Goal: Task Accomplishment & Management: Complete application form

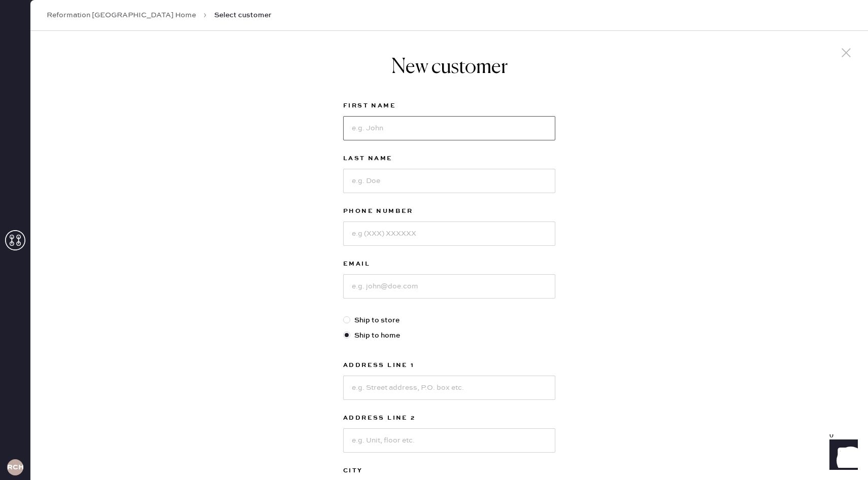
click at [360, 128] on input at bounding box center [449, 128] width 212 height 24
type input "Alexa"
click at [291, 170] on div "New customer First Name Alexa Last Name Phone Number Email Ship to store Ship t…" at bounding box center [448, 345] width 837 height 629
click at [399, 131] on input "Alexa" at bounding box center [449, 128] width 212 height 24
click at [355, 182] on input at bounding box center [449, 181] width 212 height 24
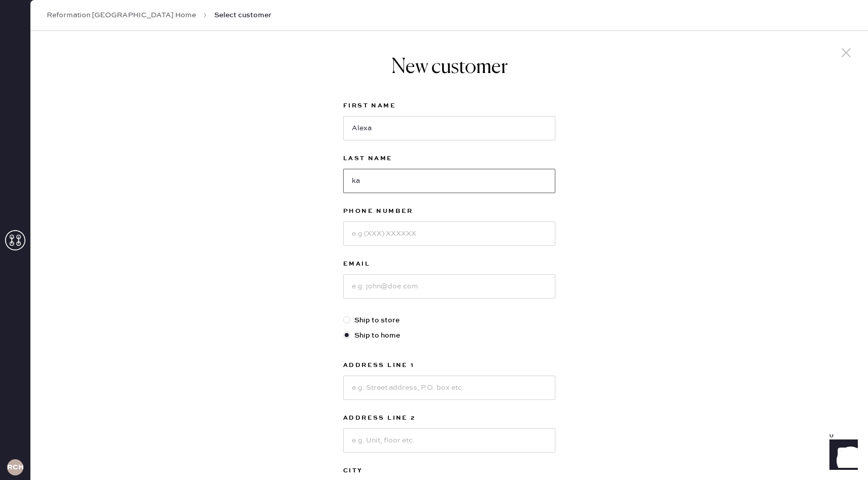
type input "k"
type input "[PERSON_NAME]"
click at [373, 243] on input at bounding box center [449, 234] width 212 height 24
type input "6"
click at [365, 233] on input "7248802269" at bounding box center [449, 234] width 212 height 24
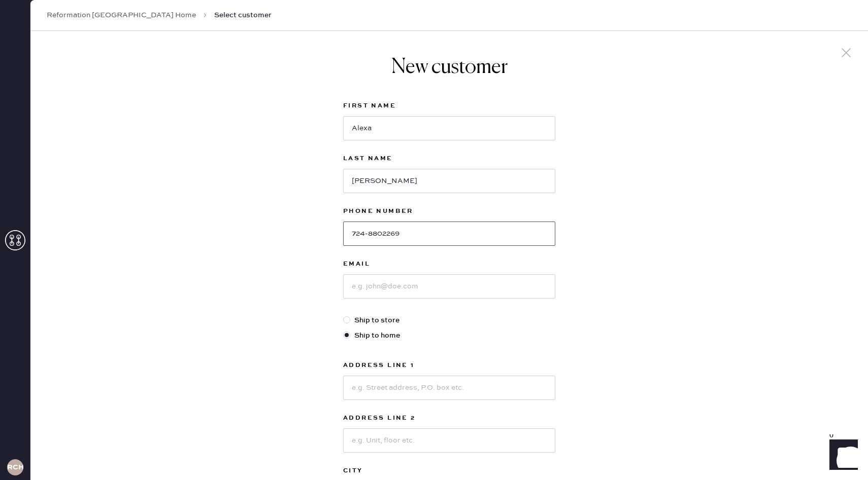
click at [381, 233] on input "724-8802269" at bounding box center [449, 234] width 212 height 24
type input "[PHONE_NUMBER]"
click at [383, 285] on input at bounding box center [449, 286] width 212 height 24
click at [385, 292] on input "[EMAIL_ADDRESS][DOMAIN_NAME]" at bounding box center [449, 286] width 212 height 24
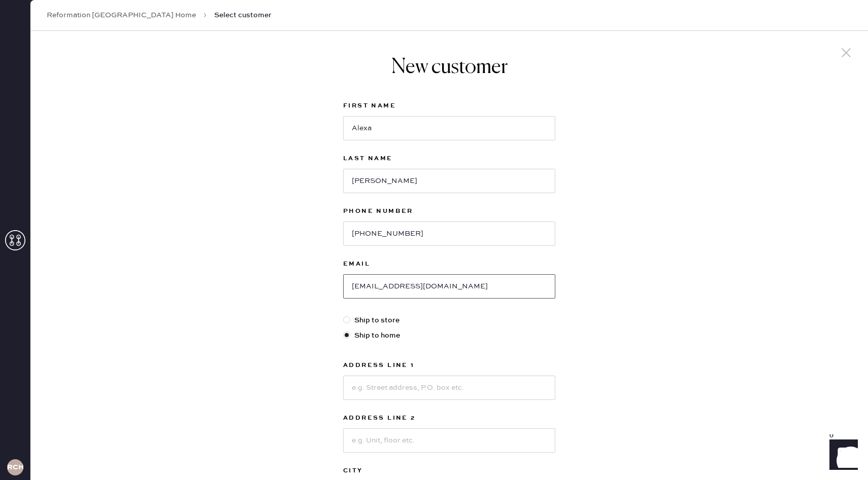
click at [385, 292] on input "[EMAIL_ADDRESS][DOMAIN_NAME]" at bounding box center [449, 286] width 212 height 24
type input "[EMAIL_ADDRESS][DOMAIN_NAME]"
click at [449, 322] on label "Ship to store" at bounding box center [449, 320] width 212 height 11
click at [343, 316] on input "Ship to store" at bounding box center [343, 315] width 1 height 1
radio input "true"
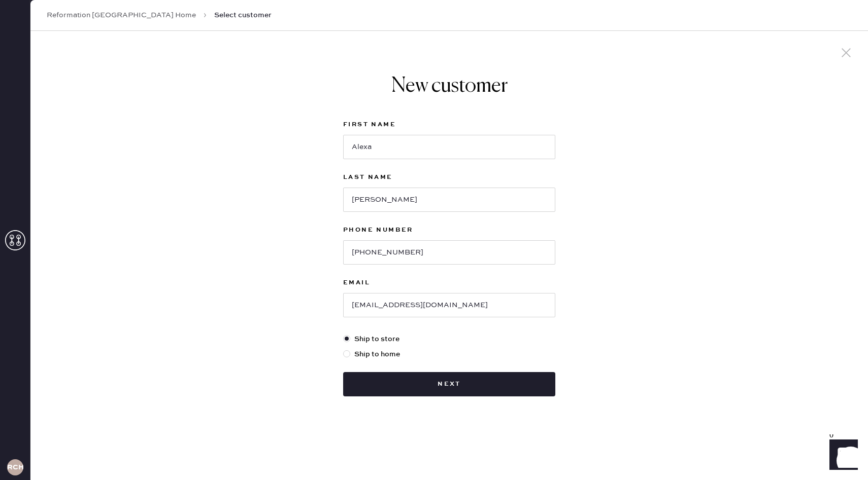
click at [367, 353] on label "Ship to home" at bounding box center [449, 354] width 212 height 11
click at [343, 350] on input "Ship to home" at bounding box center [343, 349] width 1 height 1
radio input "true"
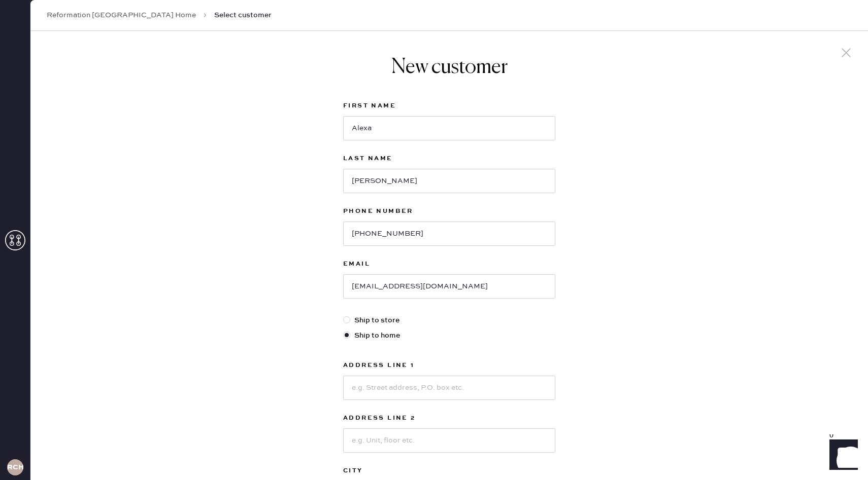
scroll to position [180, 0]
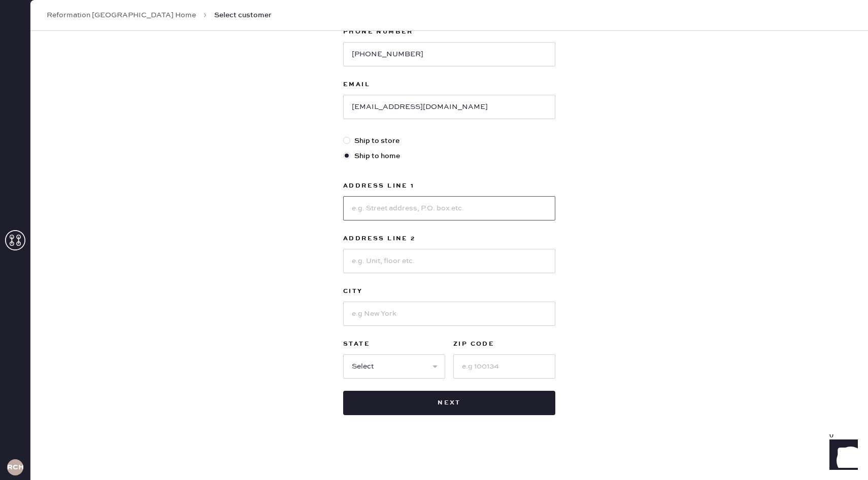
click at [385, 213] on input at bounding box center [449, 208] width 212 height 24
type input "[STREET_ADDRESS]"
click at [378, 254] on input at bounding box center [449, 261] width 212 height 24
type input "Apt 300"
click at [378, 303] on input at bounding box center [449, 314] width 212 height 24
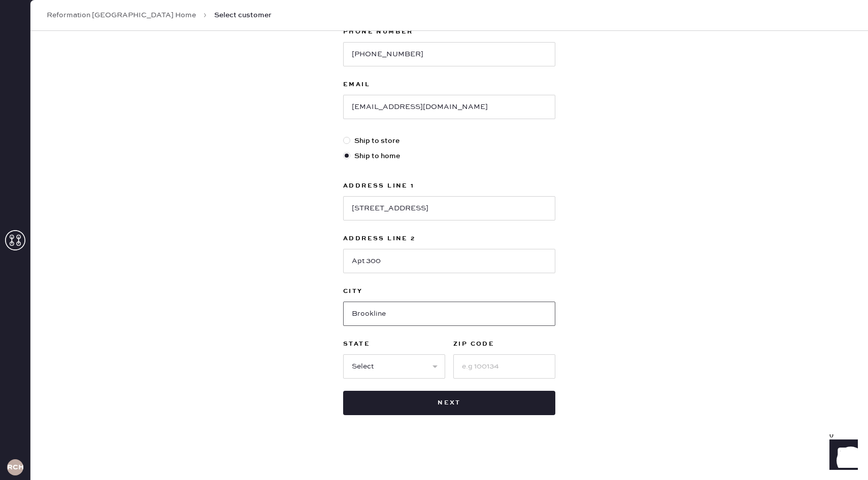
type input "Brookline"
click at [353, 365] on select "Select AK AL AR AZ CA CO CT [GEOGRAPHIC_DATA] DE FL [GEOGRAPHIC_DATA] HI [GEOGR…" at bounding box center [394, 367] width 102 height 24
click at [486, 368] on input at bounding box center [504, 367] width 102 height 24
type input "02446"
click at [388, 374] on select "Select AK AL AR AZ CA CO CT [GEOGRAPHIC_DATA] DE FL [GEOGRAPHIC_DATA] HI [GEOGR…" at bounding box center [394, 367] width 102 height 24
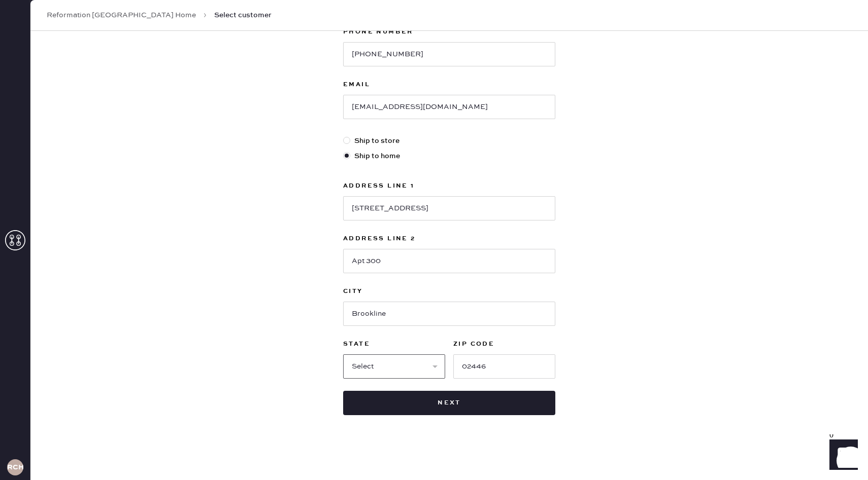
select select "MA"
click at [343, 355] on select "Select AK AL AR AZ CA CO CT [GEOGRAPHIC_DATA] DE FL [GEOGRAPHIC_DATA] HI [GEOGR…" at bounding box center [394, 367] width 102 height 24
click at [385, 399] on button "Next" at bounding box center [449, 403] width 212 height 24
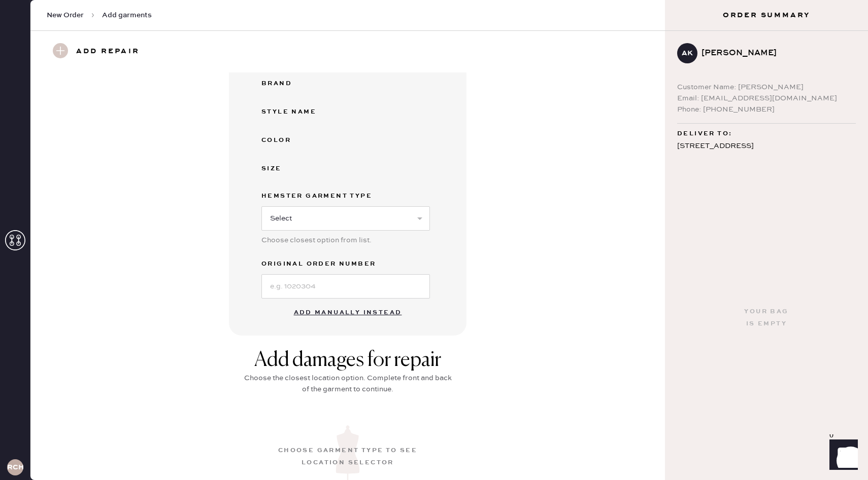
click at [332, 306] on button "Add manually instead" at bounding box center [348, 313] width 120 height 20
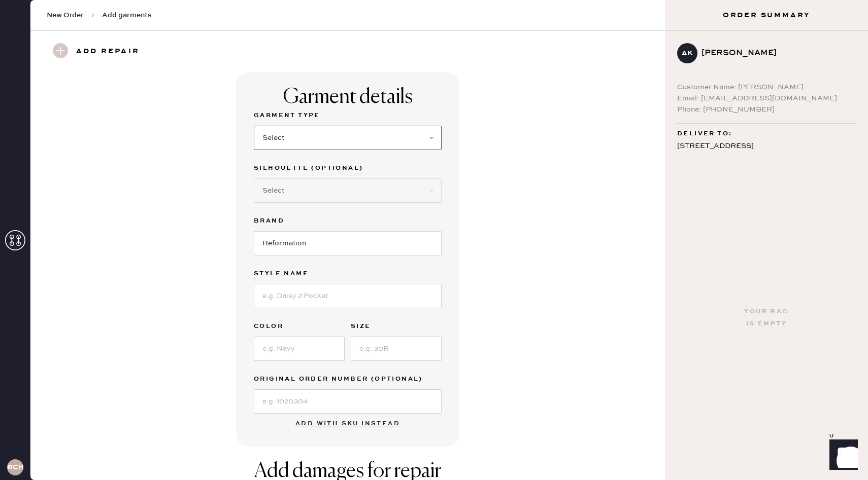
click at [288, 146] on select "Select Basic Skirt Jeans Leggings Pants Shorts Basic Sleeved Dress Basic Sleeve…" at bounding box center [348, 138] width 188 height 24
select select "6"
click at [254, 126] on select "Select Basic Skirt Jeans Leggings Pants Shorts Basic Sleeved Dress Basic Sleeve…" at bounding box center [348, 138] width 188 height 24
click at [296, 198] on select "Select Maxi Dress Midi Dress Mini Dress Other" at bounding box center [348, 191] width 188 height 24
select select "38"
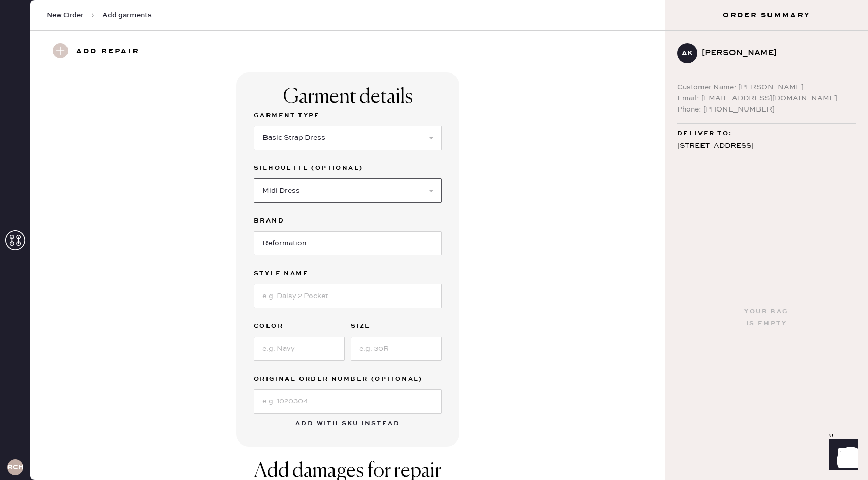
click at [254, 179] on select "Select Maxi Dress Midi Dress Mini Dress Other" at bounding box center [348, 191] width 188 height 24
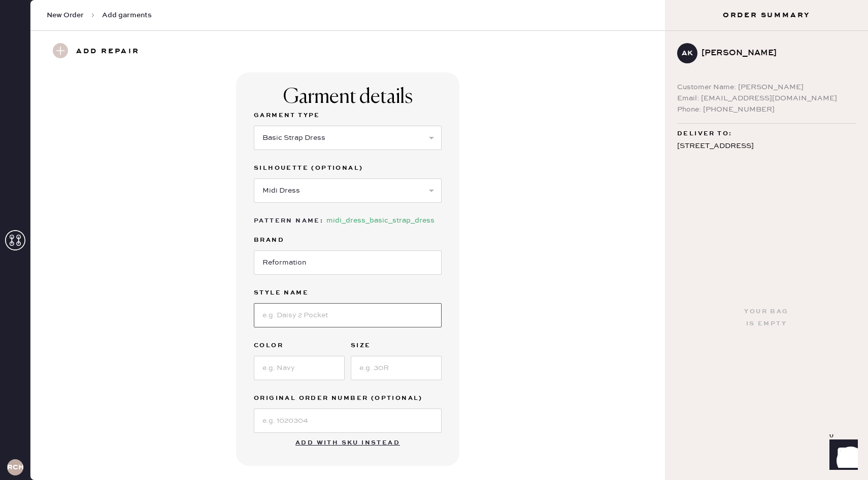
click at [307, 322] on input at bounding box center [348, 315] width 188 height 24
type input "Laine Dress"
click at [296, 364] on input at bounding box center [299, 368] width 91 height 24
type input "Portofino"
click at [371, 362] on input at bounding box center [396, 368] width 91 height 24
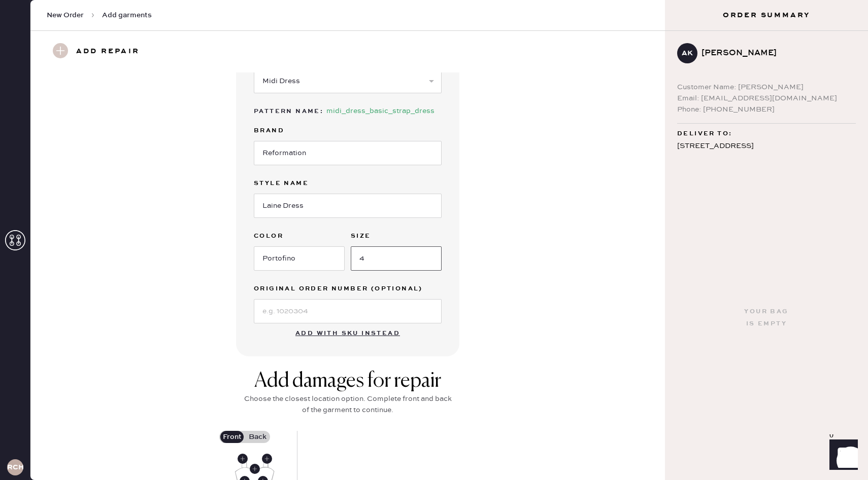
scroll to position [243, 0]
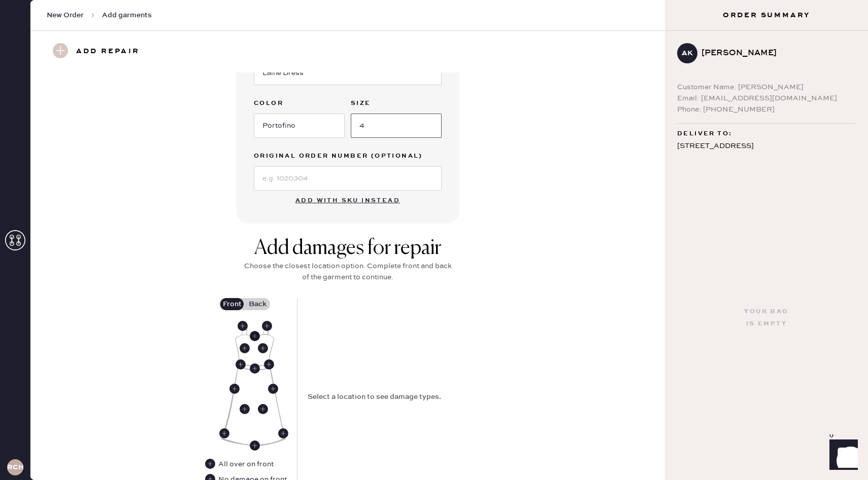
type input "4"
click at [252, 336] on use at bounding box center [255, 336] width 10 height 10
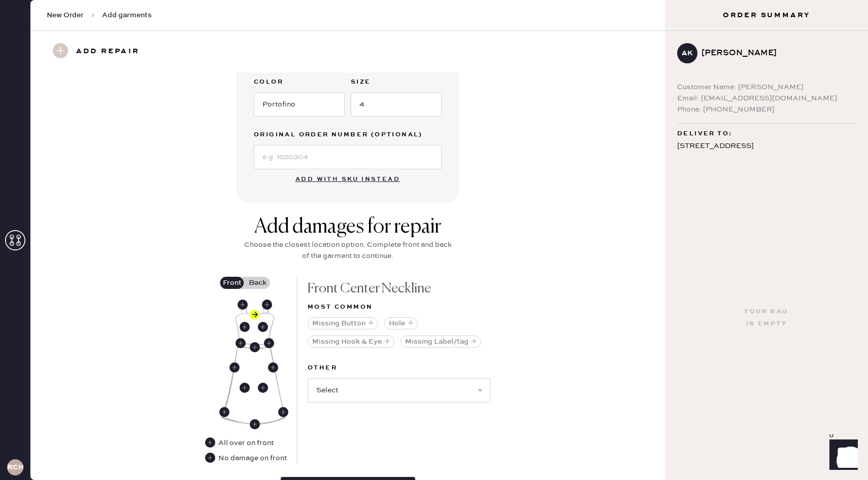
scroll to position [264, 0]
click at [366, 394] on select "Select Broken / Ripped Hem Broken Beads Broken Belt Loop Broken Button Broken C…" at bounding box center [398, 390] width 183 height 24
select select "1658"
click at [307, 378] on select "Select Broken / Ripped Hem Broken Beads Broken Belt Loop Broken Button Broken C…" at bounding box center [398, 390] width 183 height 24
select select
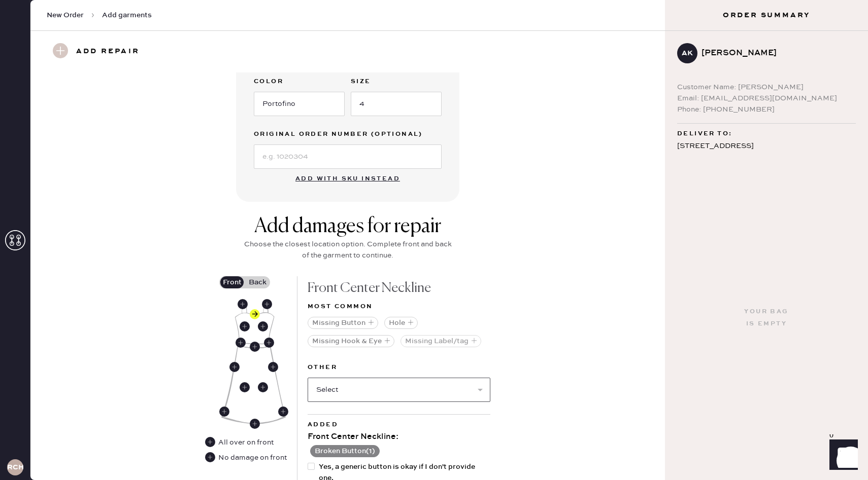
scroll to position [350, 0]
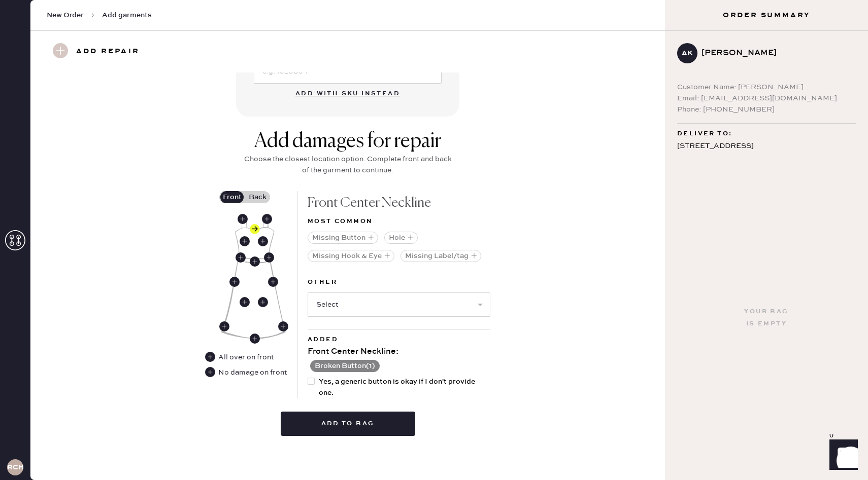
click at [404, 379] on span "Yes, a generic button is okay if I don't provide one." at bounding box center [404, 387] width 171 height 22
click at [308, 377] on input "Yes, a generic button is okay if I don't provide one." at bounding box center [307, 376] width 1 height 1
click at [404, 379] on span "Yes, a generic button is okay if I don't provide one." at bounding box center [404, 387] width 171 height 22
click at [308, 377] on input "Yes, a generic button is okay if I don't provide one." at bounding box center [307, 376] width 1 height 1
click at [378, 301] on select "Select Broken / Ripped Hem Broken Beads Broken Belt Loop Broken Cup Broken Elas…" at bounding box center [398, 305] width 183 height 24
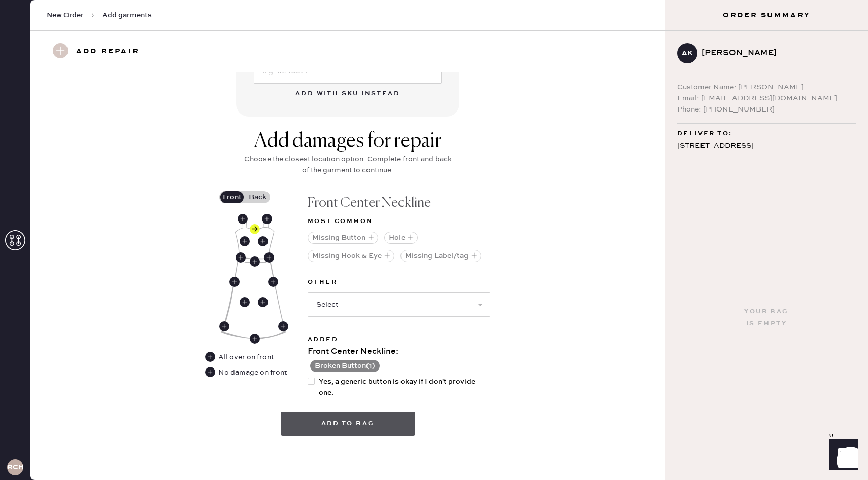
click at [369, 425] on button "Add to bag" at bounding box center [348, 424] width 134 height 24
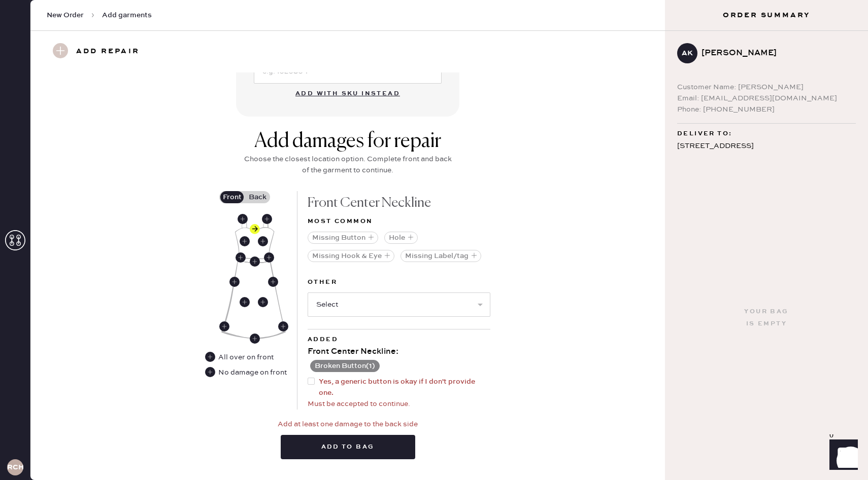
click at [331, 389] on span "Yes, a generic button is okay if I don't provide one." at bounding box center [404, 387] width 171 height 22
click at [308, 377] on input "Yes, a generic button is okay if I don't provide one." at bounding box center [307, 376] width 1 height 1
checkbox input "true"
click at [365, 448] on button "Add to bag" at bounding box center [348, 447] width 134 height 24
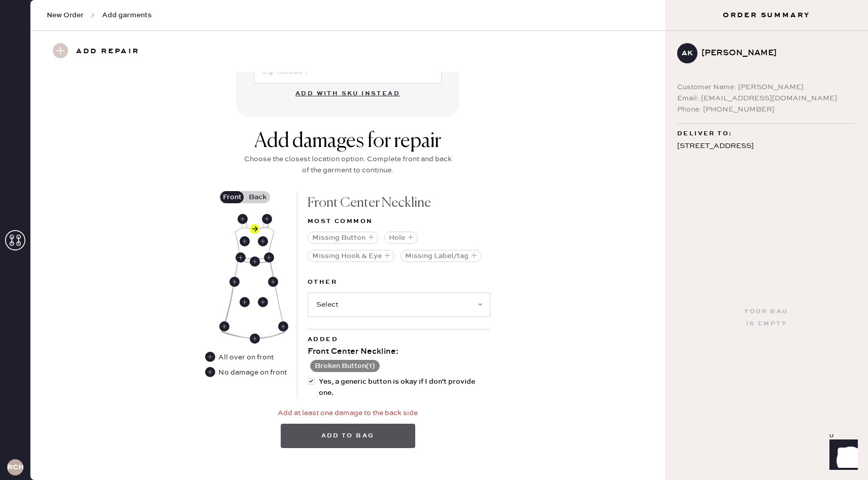
click at [374, 429] on button "Add to bag" at bounding box center [348, 436] width 134 height 24
click at [331, 438] on button "Add to bag" at bounding box center [348, 436] width 134 height 24
click at [261, 201] on label "Back" at bounding box center [257, 197] width 25 height 12
click at [257, 197] on input "Back" at bounding box center [257, 197] width 0 height 0
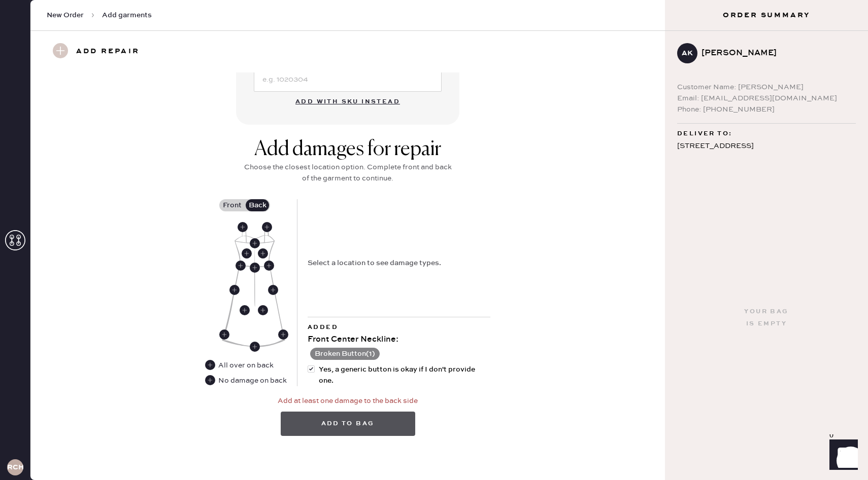
click at [355, 424] on button "Add to bag" at bounding box center [348, 424] width 134 height 24
click at [249, 389] on div "Add damages for repair Choose the closest location option. Complete front and b…" at bounding box center [348, 290] width 598 height 306
click at [249, 378] on div "No damage on back" at bounding box center [252, 380] width 68 height 11
click at [256, 383] on div "No damage on back" at bounding box center [252, 380] width 68 height 11
click at [209, 382] on use at bounding box center [210, 380] width 10 height 10
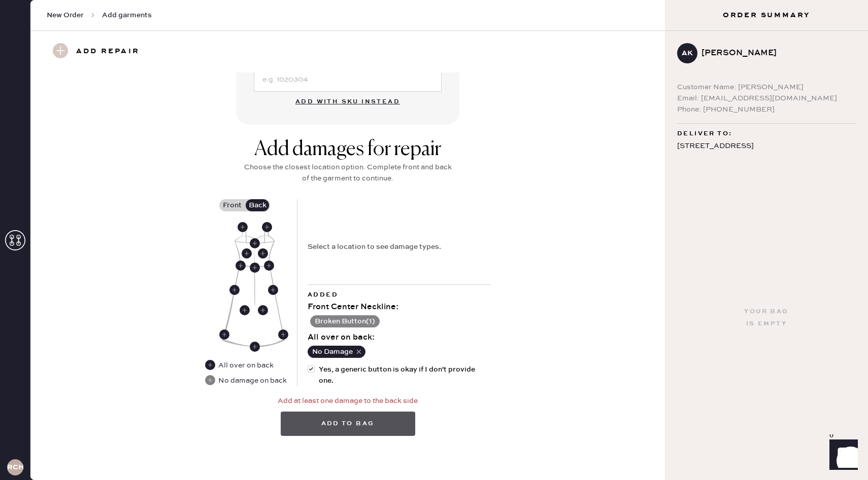
click at [348, 423] on button "Add to bag" at bounding box center [348, 424] width 134 height 24
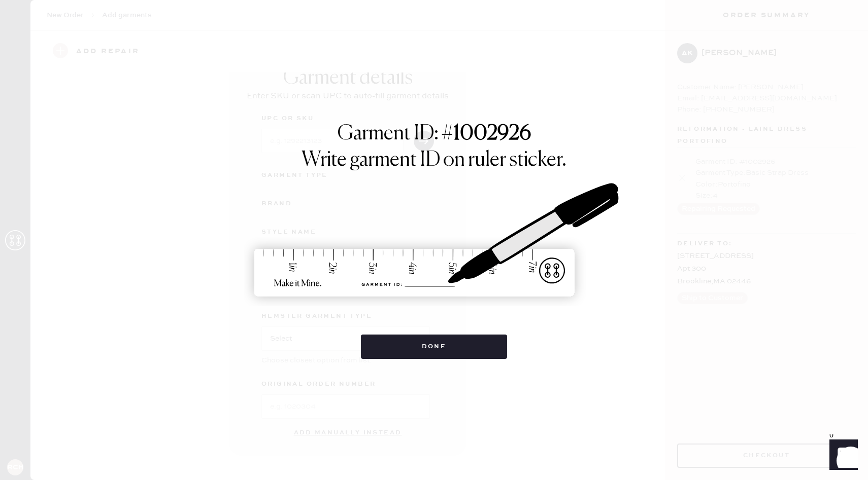
scroll to position [19, 0]
click at [428, 352] on button "Done" at bounding box center [434, 347] width 147 height 24
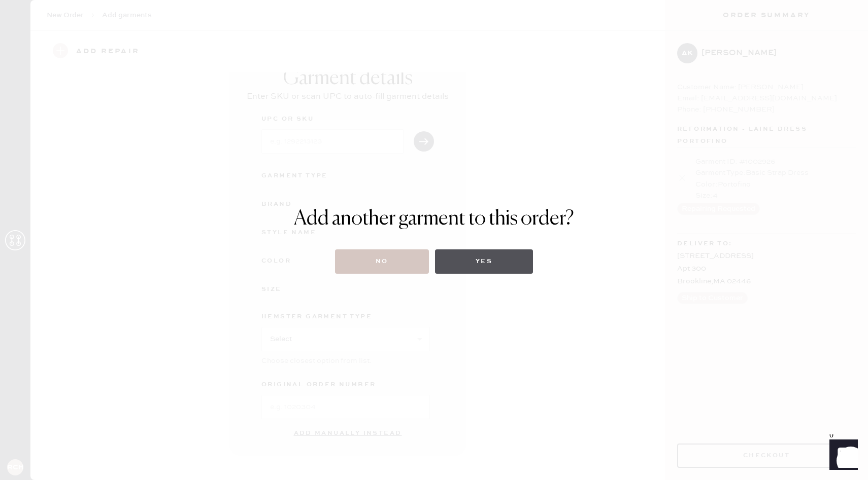
click at [470, 265] on button "Yes" at bounding box center [484, 262] width 98 height 24
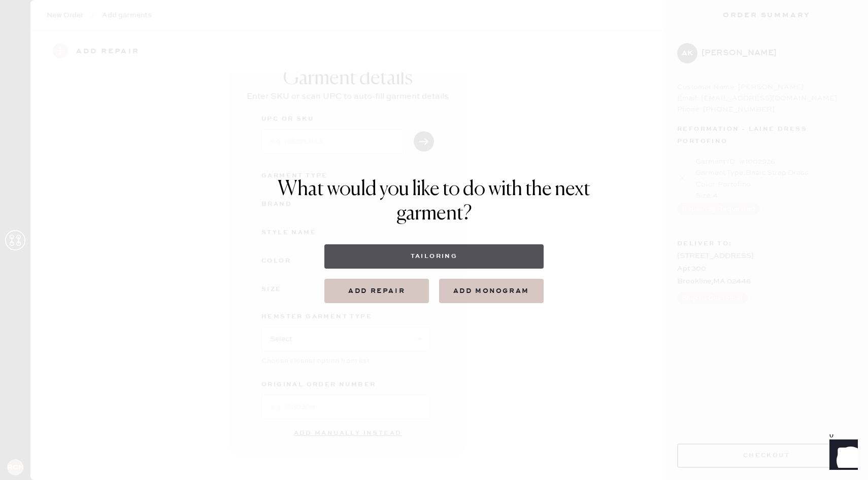
click at [397, 256] on button "Tailoring" at bounding box center [433, 257] width 219 height 24
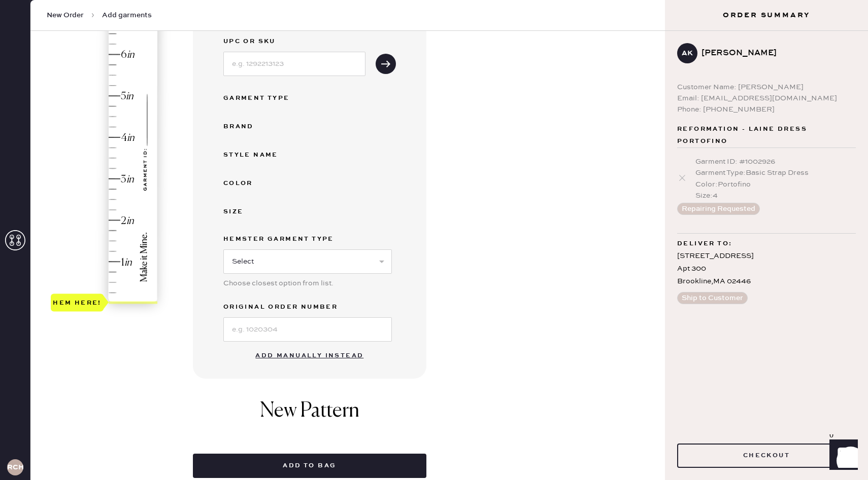
scroll to position [139, 0]
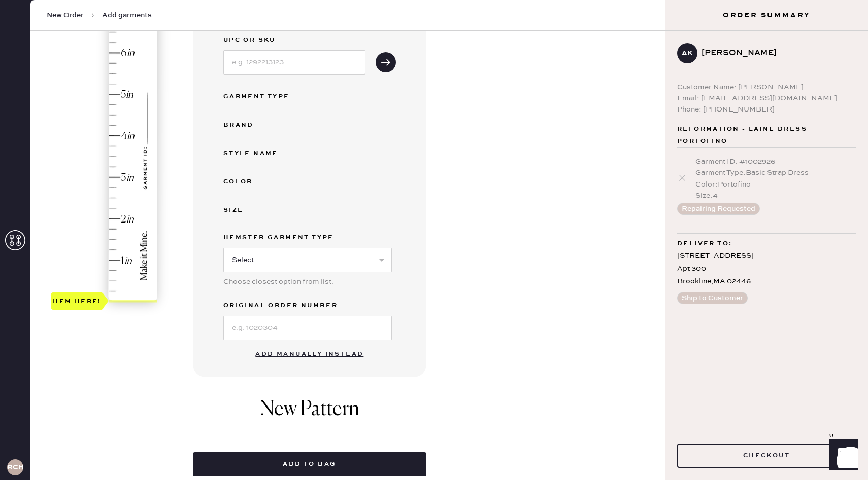
click at [315, 358] on button "Add manually instead" at bounding box center [309, 354] width 120 height 20
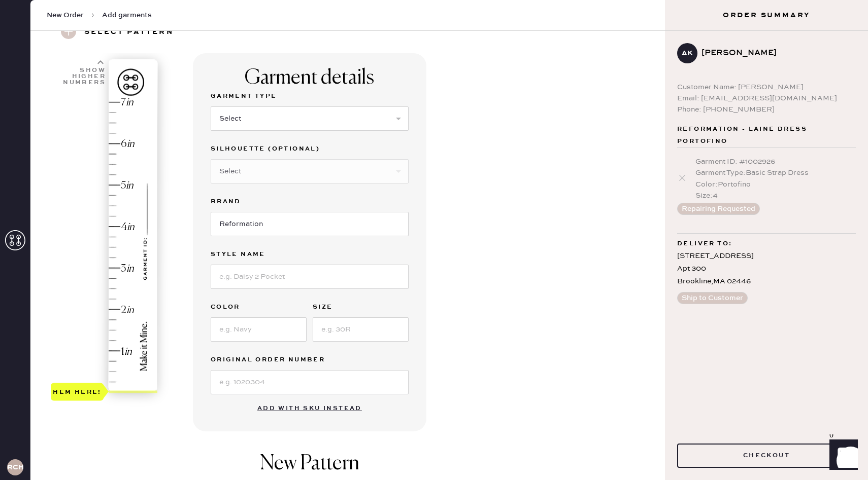
scroll to position [47, 0]
click at [251, 120] on select "Select Basic Skirt Jeans Leggings Pants Shorts Basic Sleeved Dress Basic Sleeve…" at bounding box center [310, 119] width 198 height 24
select select "8"
click at [211, 107] on select "Select Basic Skirt Jeans Leggings Pants Shorts Basic Sleeved Dress Basic Sleeve…" at bounding box center [310, 119] width 198 height 24
click at [257, 167] on select "Select Maxi Dress Midi Dress Mini Dress Other" at bounding box center [310, 172] width 198 height 24
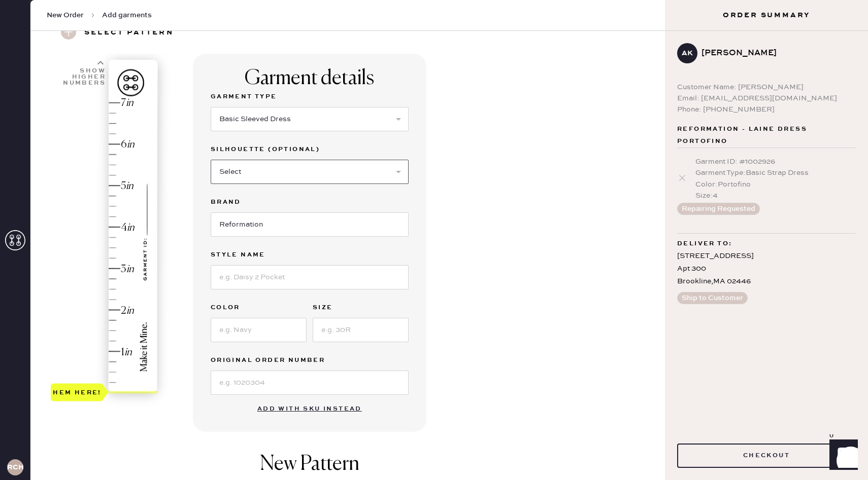
select select "25"
click at [211, 160] on select "Select Maxi Dress Midi Dress Mini Dress Other" at bounding box center [310, 172] width 198 height 24
click at [297, 283] on input at bounding box center [310, 277] width 198 height 24
type input "Bunny Dress"
click at [246, 331] on input at bounding box center [259, 330] width 96 height 24
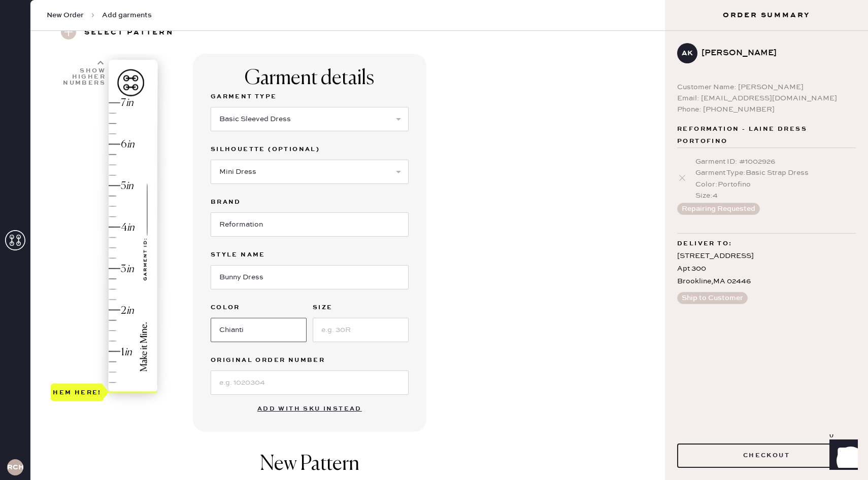
type input "Chianti"
click at [345, 331] on input at bounding box center [361, 330] width 96 height 24
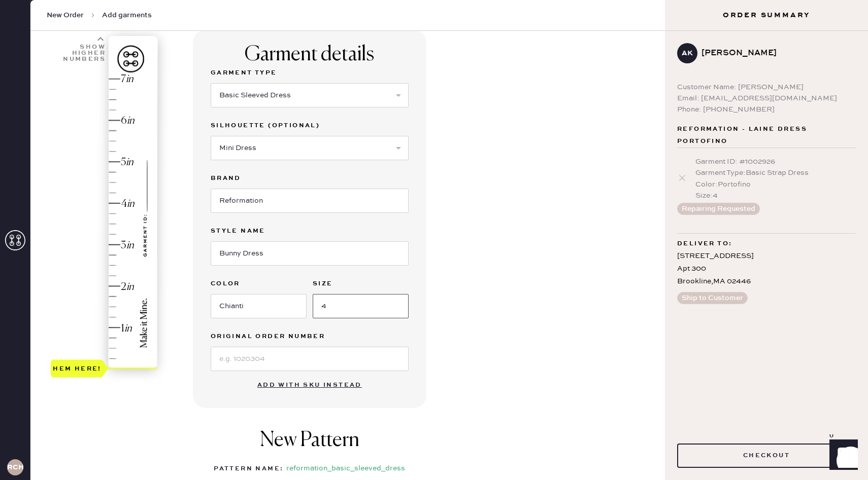
type input "4"
type input "1.25"
click at [112, 318] on div "Hem here!" at bounding box center [105, 224] width 108 height 299
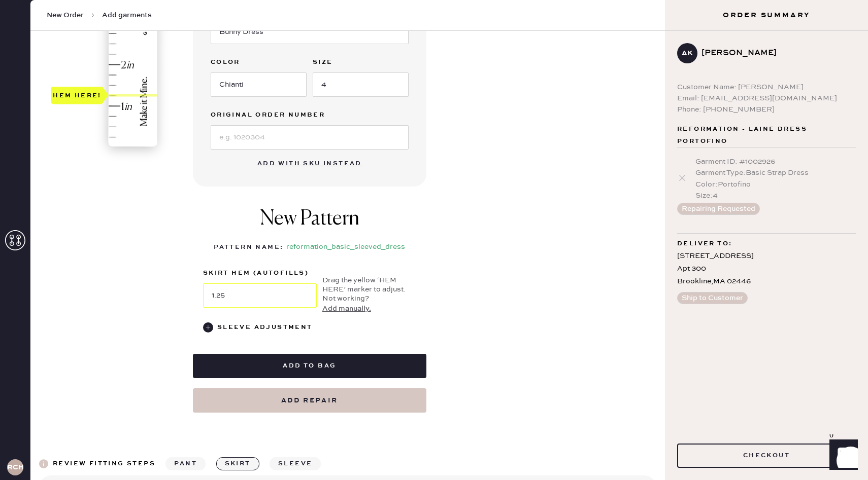
scroll to position [293, 0]
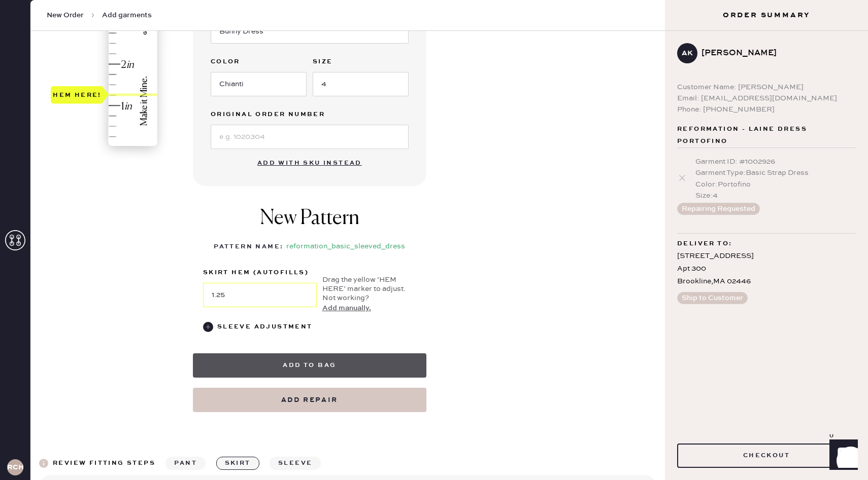
click at [325, 367] on button "Add to bag" at bounding box center [309, 366] width 233 height 24
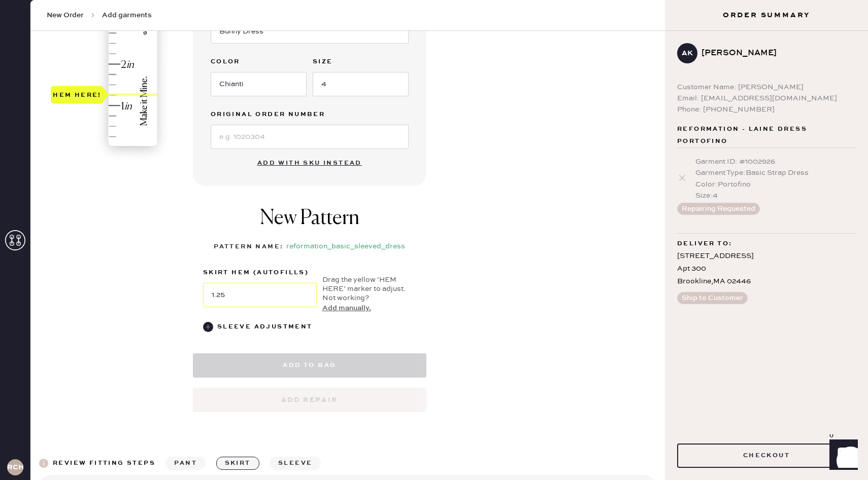
select select "8"
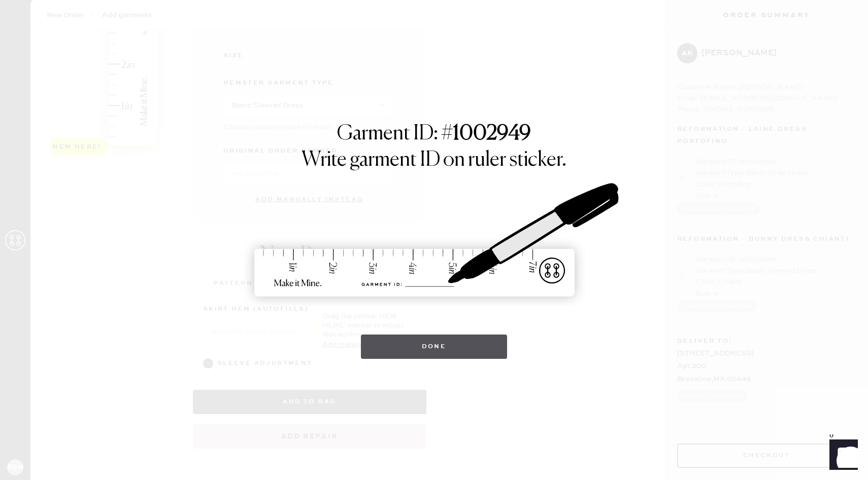
click at [412, 354] on button "Done" at bounding box center [434, 347] width 147 height 24
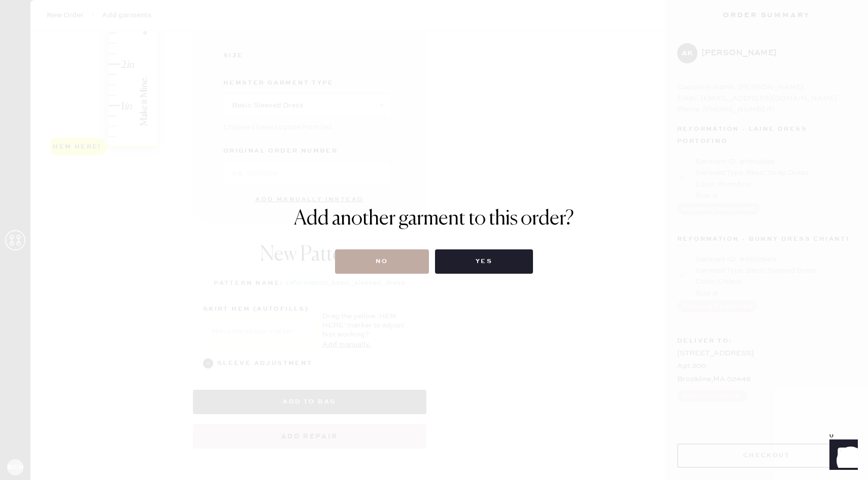
click at [390, 262] on button "No" at bounding box center [382, 262] width 94 height 24
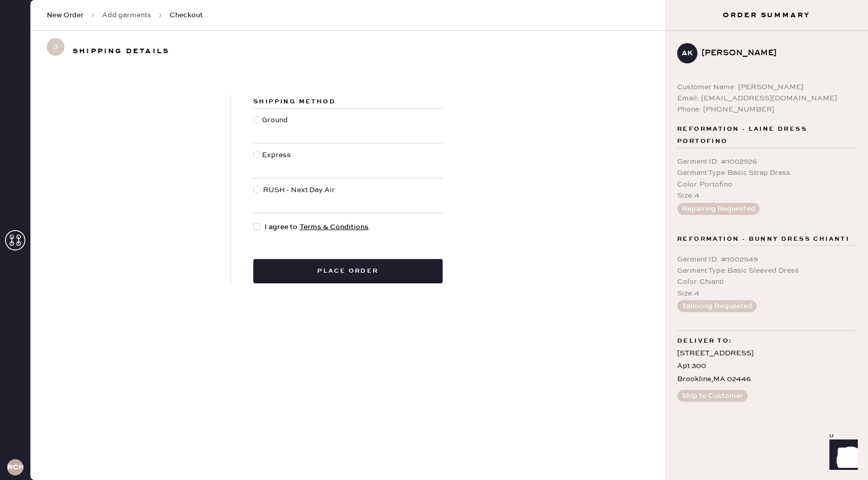
click at [252, 114] on div "Shipping Method Ground Express RUSH - Next Day Air I agree to Terms & Condition…" at bounding box center [348, 190] width 234 height 188
click at [263, 119] on div "Ground" at bounding box center [276, 126] width 28 height 22
click at [254, 115] on input "Ground" at bounding box center [253, 115] width 1 height 1
radio input "true"
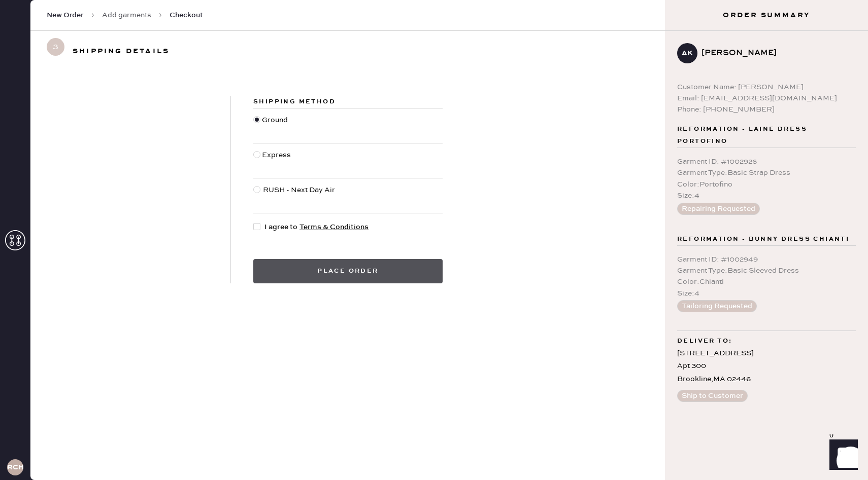
click at [417, 272] on button "Place order" at bounding box center [347, 271] width 189 height 24
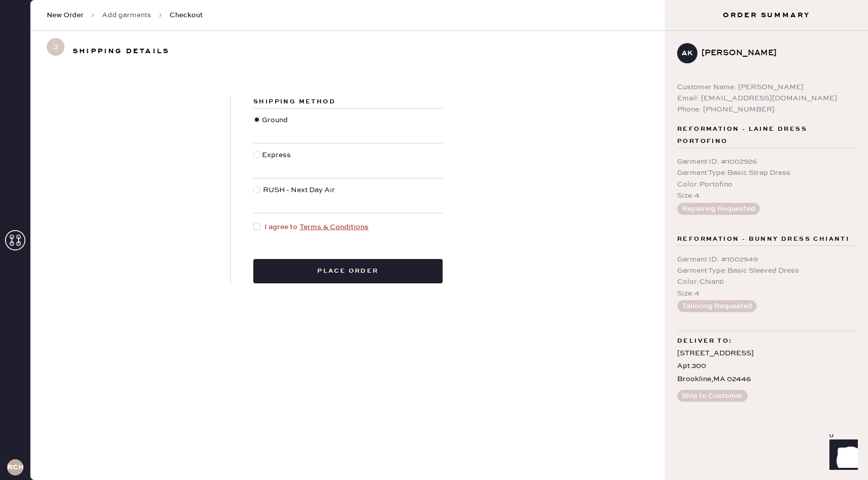
click at [273, 230] on span "I agree to Terms & Conditions" at bounding box center [316, 227] width 104 height 11
click at [254, 222] on input "I agree to Terms & Conditions" at bounding box center [253, 222] width 1 height 1
checkbox input "true"
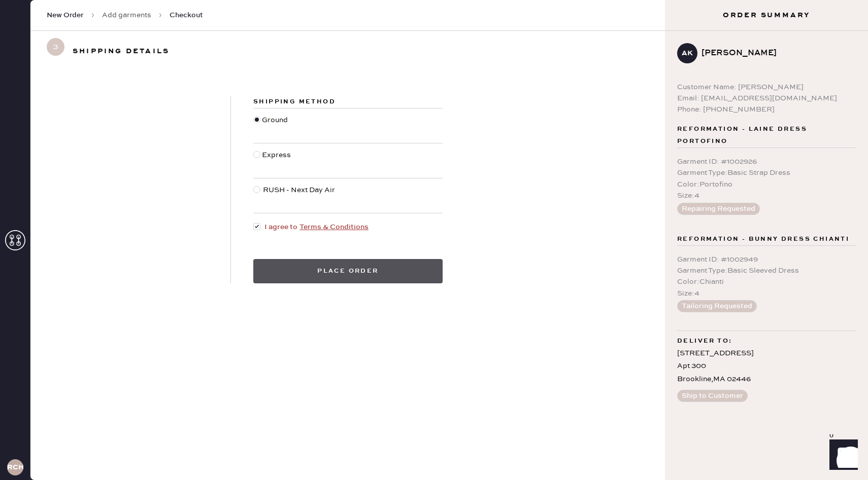
click at [303, 264] on button "Place order" at bounding box center [347, 271] width 189 height 24
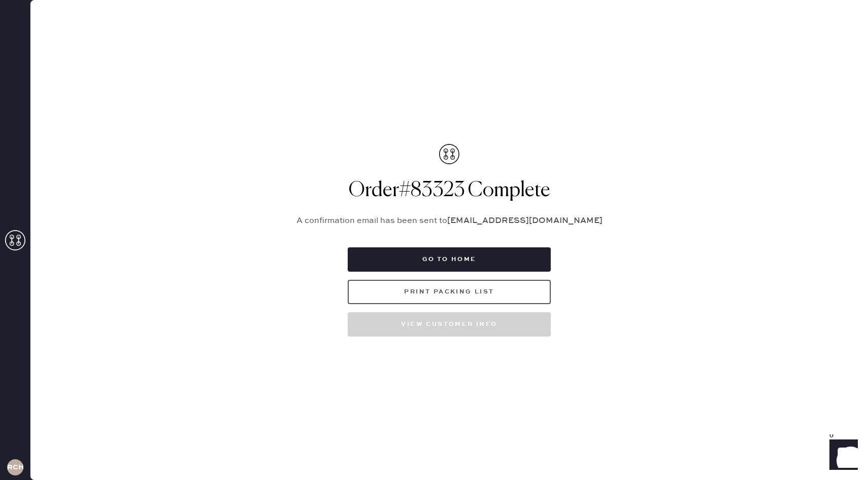
click at [428, 289] on button "Print Packing List" at bounding box center [449, 292] width 203 height 24
